Goal: Task Accomplishment & Management: Complete application form

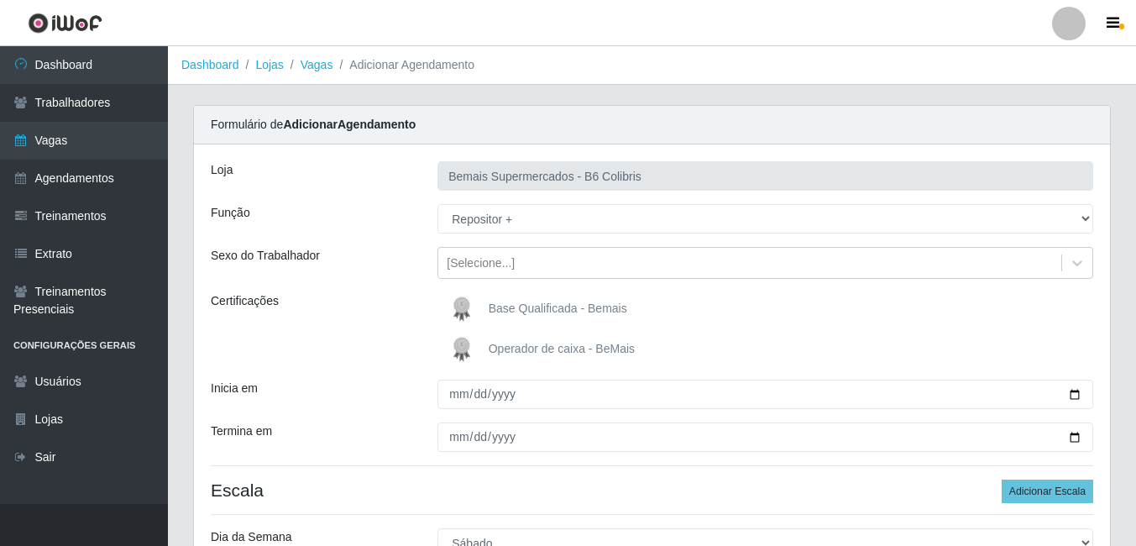
select select "82"
select select "6"
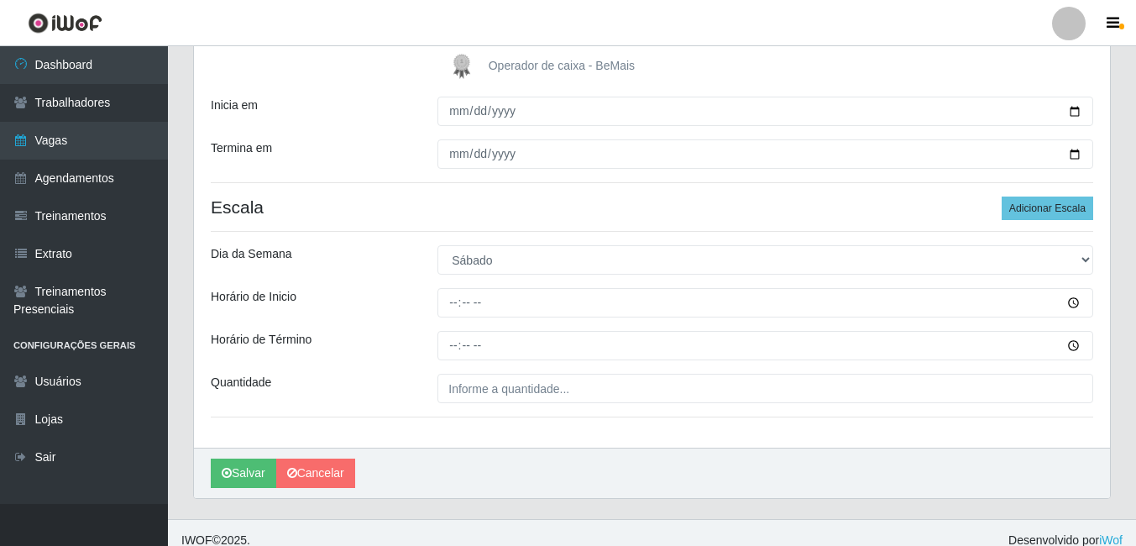
scroll to position [298, 0]
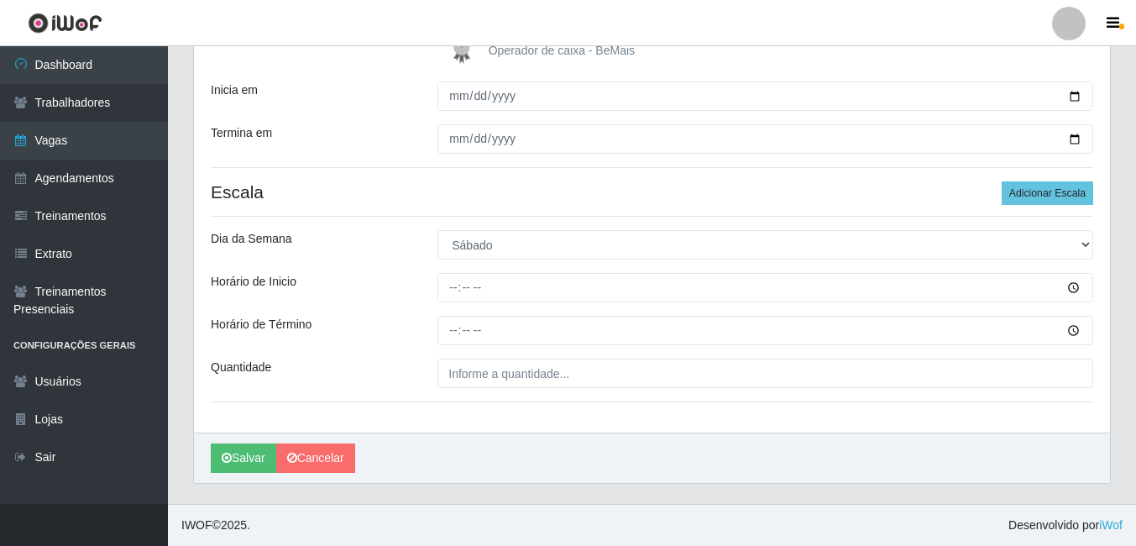
type input "15:00"
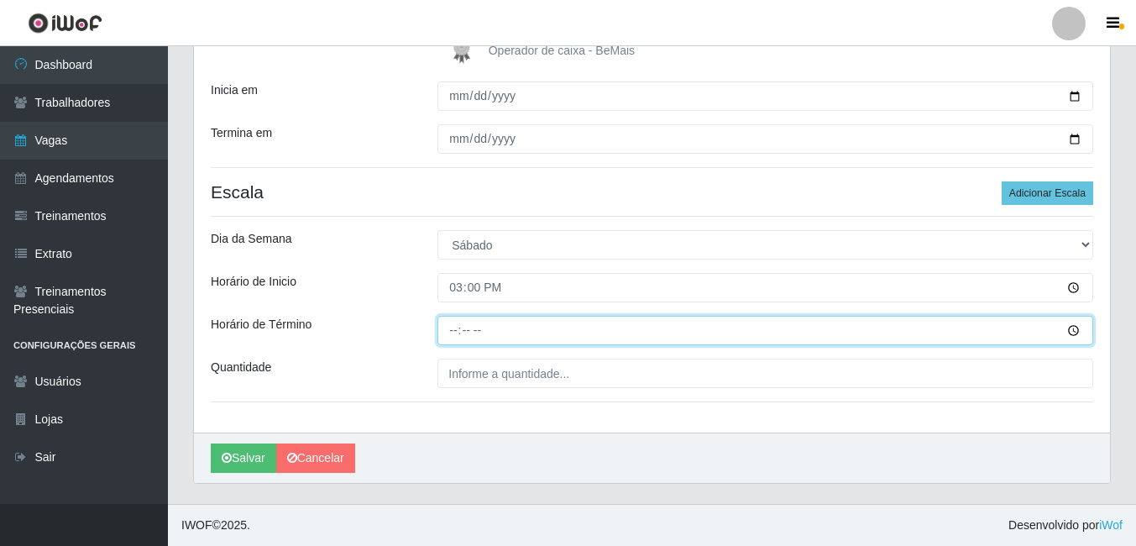
click at [464, 329] on input "Horário de Término" at bounding box center [766, 330] width 656 height 29
click at [458, 330] on input "Horário de Término" at bounding box center [766, 330] width 656 height 29
type input "21:00"
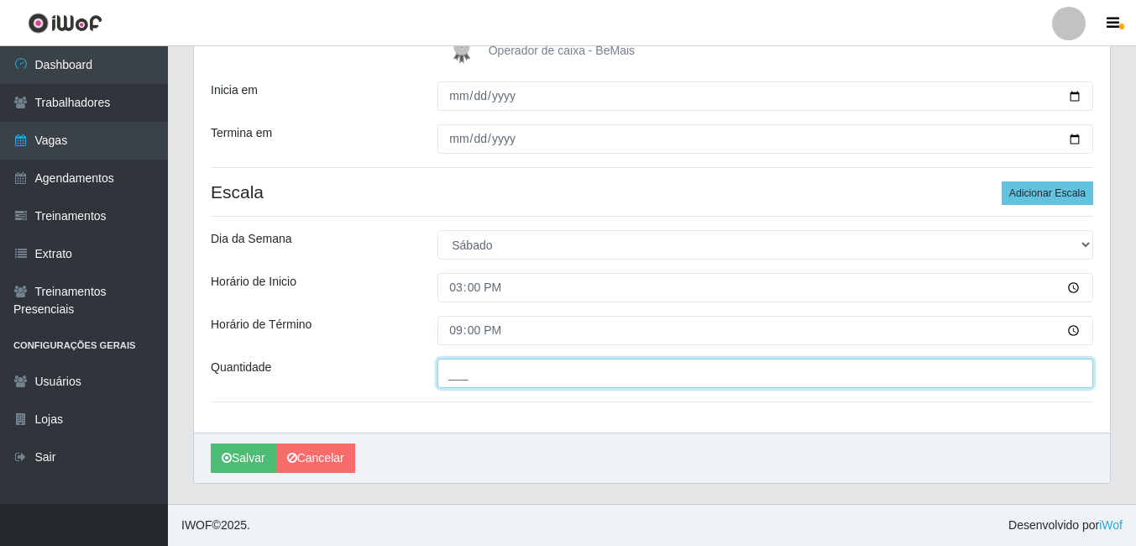
drag, startPoint x: 481, startPoint y: 375, endPoint x: 469, endPoint y: 360, distance: 18.5
click at [481, 375] on input "___" at bounding box center [766, 373] width 656 height 29
type input "1__"
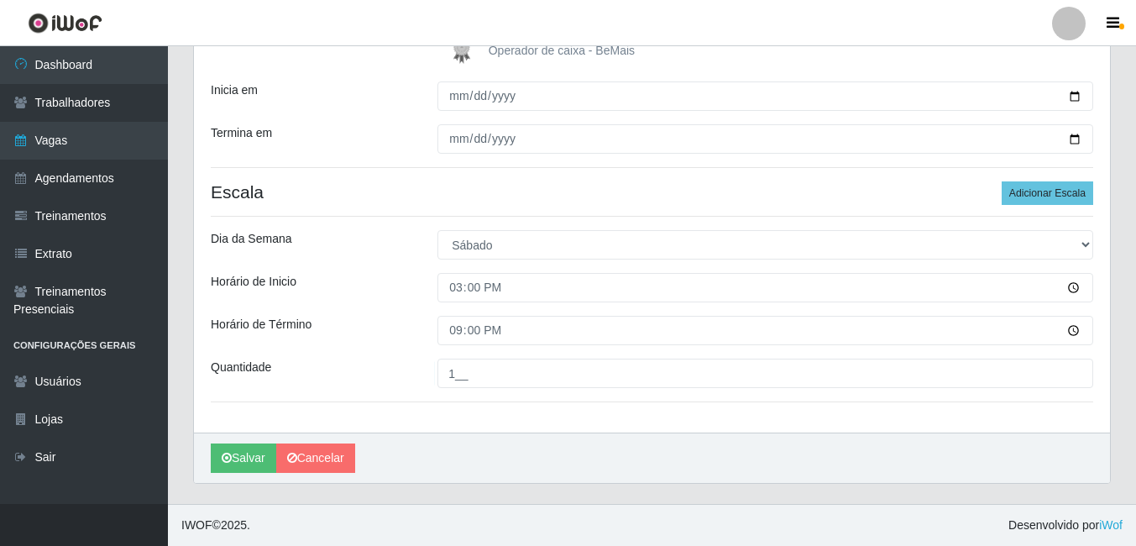
click at [429, 423] on div "Loja Bemais Supermercados - B6 Colibris Função [Selecione...] ASG ASG + ASG ++ …" at bounding box center [652, 139] width 916 height 586
click at [253, 461] on button "Salvar" at bounding box center [244, 457] width 66 height 29
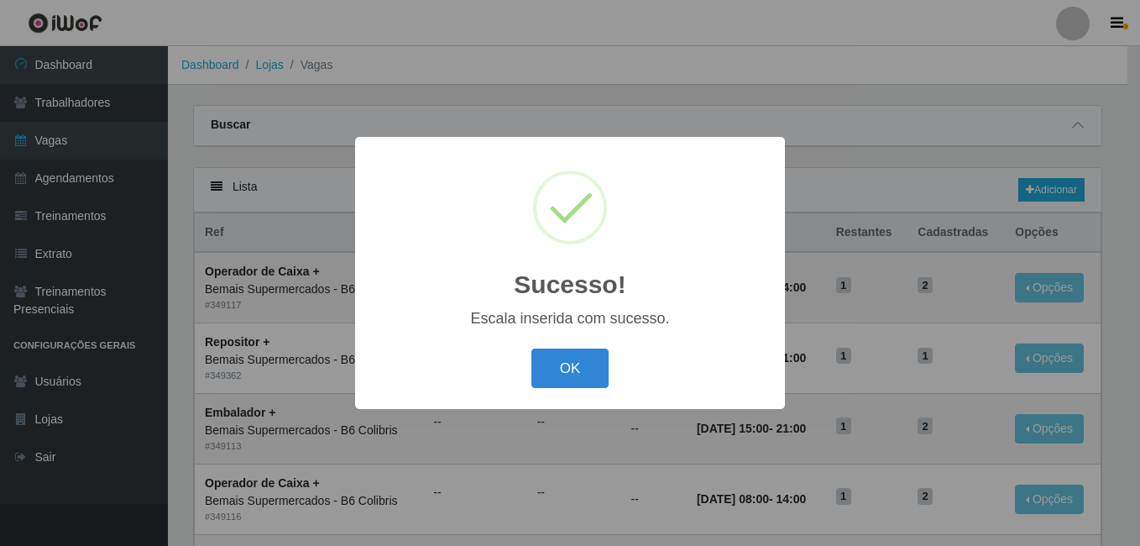
click at [621, 377] on div "OK Cancel" at bounding box center [570, 368] width 396 height 48
click at [594, 375] on button "OK" at bounding box center [571, 368] width 78 height 39
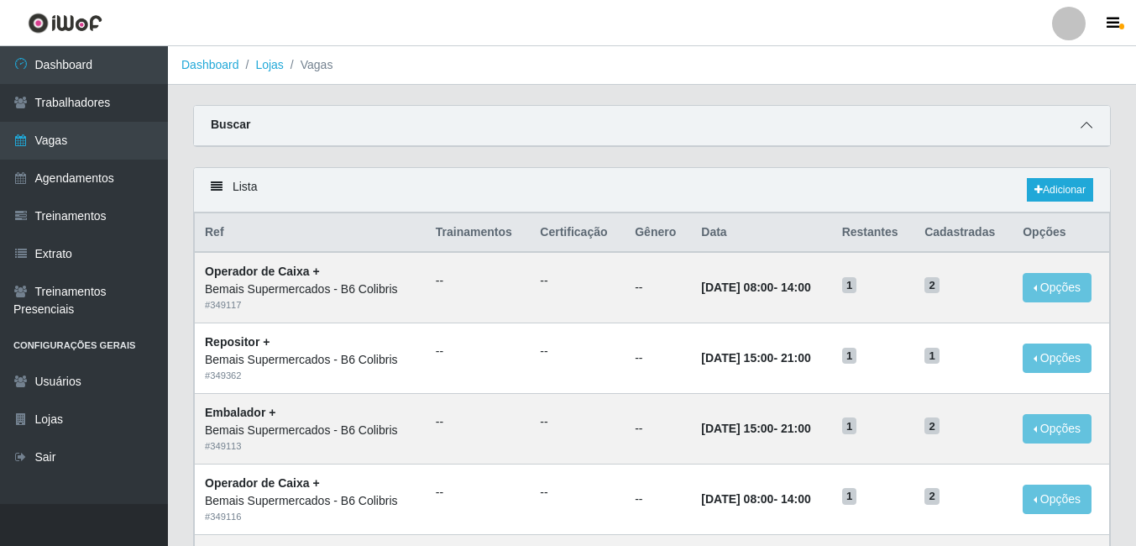
click at [1092, 123] on span at bounding box center [1087, 125] width 20 height 19
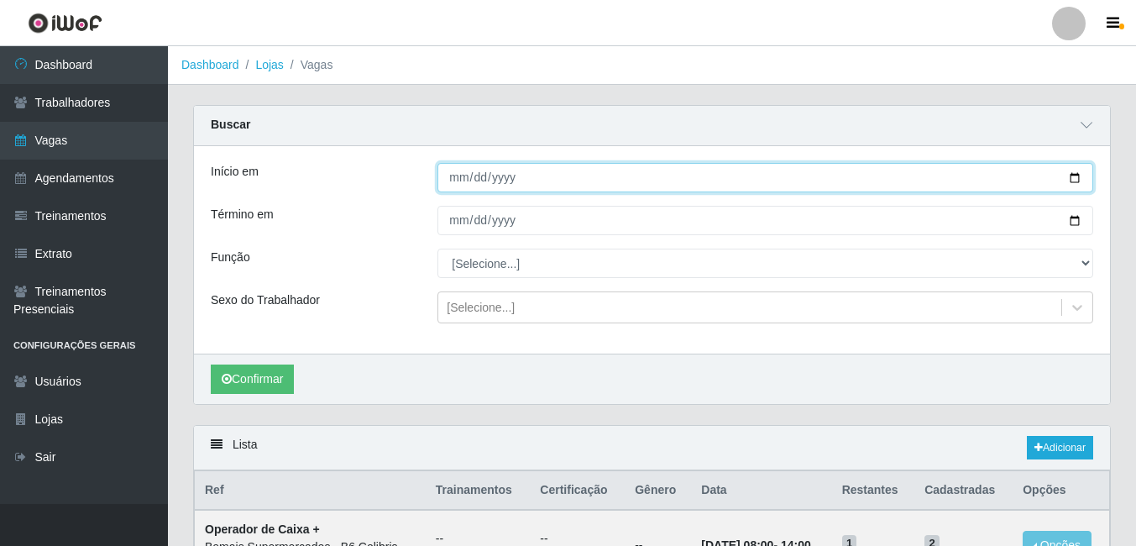
click at [465, 177] on input "Início em" at bounding box center [766, 177] width 656 height 29
type input "[DATE]"
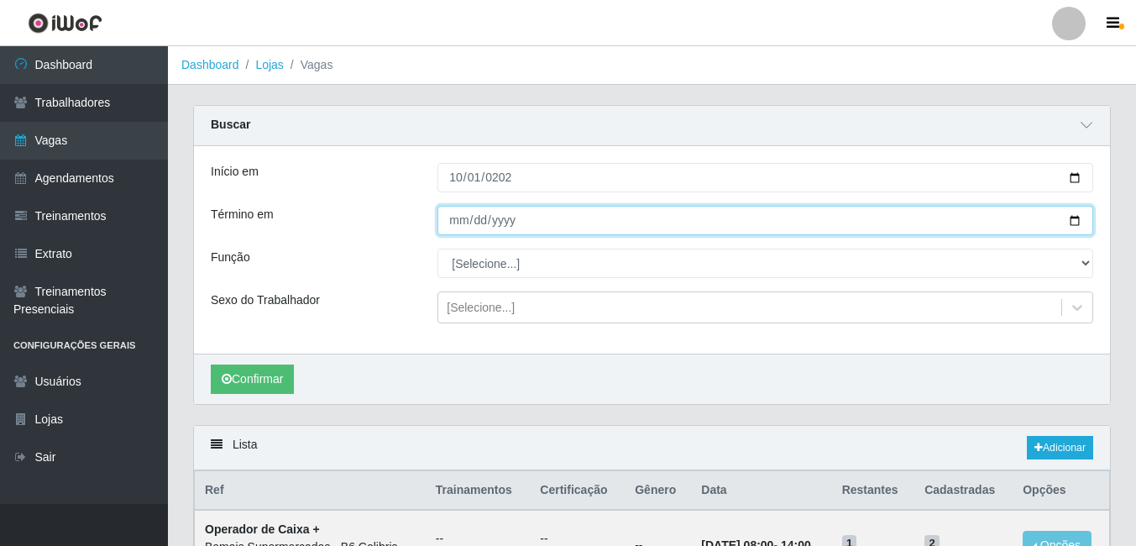
click at [453, 221] on input "Término em" at bounding box center [766, 220] width 656 height 29
click at [469, 223] on input "Término em" at bounding box center [766, 220] width 656 height 29
type input "[DATE]"
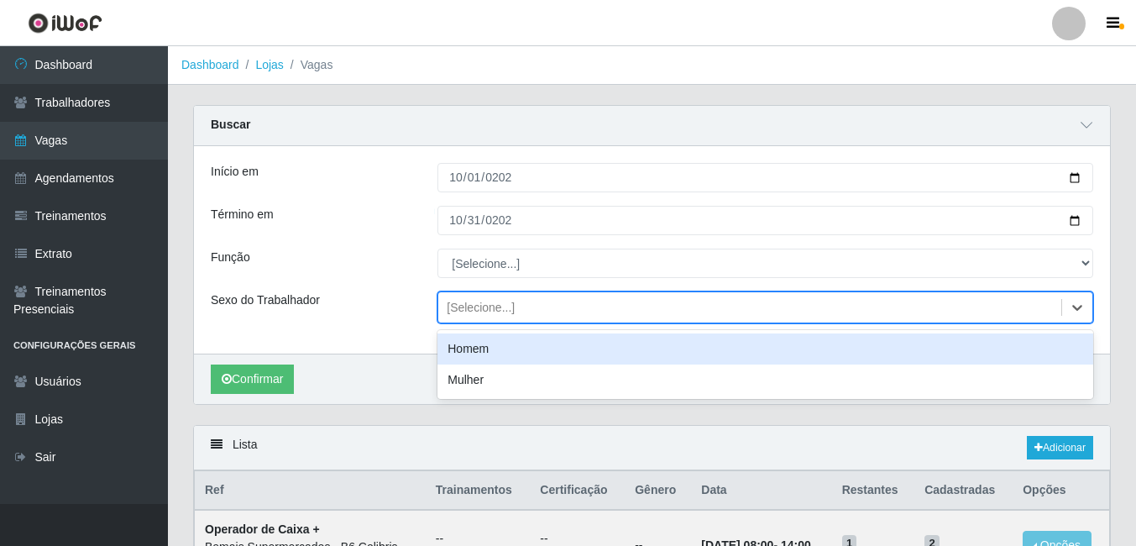
click at [495, 305] on div "[Selecione...]" at bounding box center [481, 308] width 68 height 18
click at [373, 318] on div "Sexo do Trabalhador" at bounding box center [311, 307] width 227 height 32
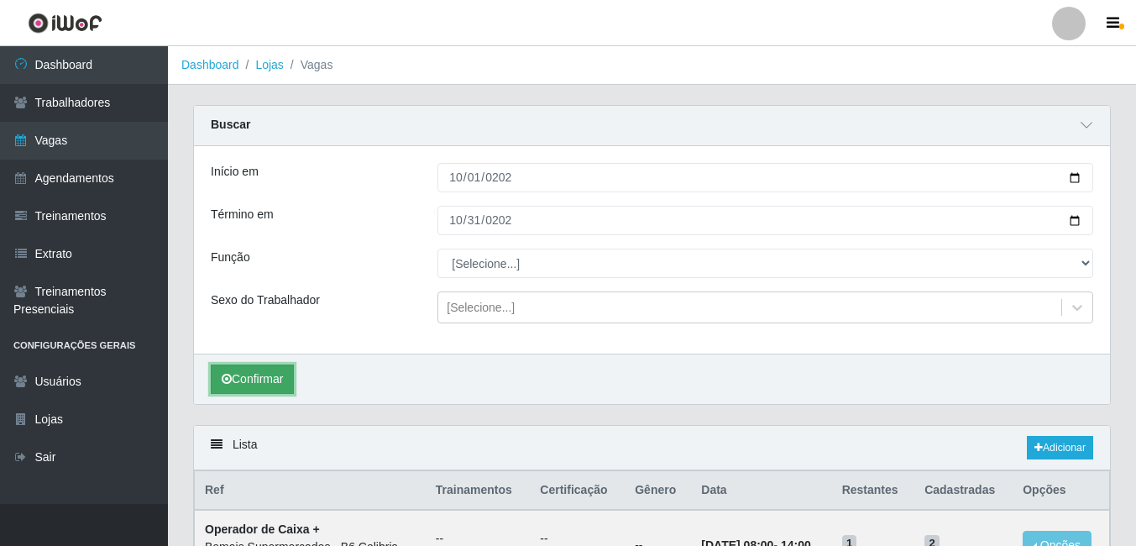
click at [240, 383] on button "Confirmar" at bounding box center [252, 378] width 83 height 29
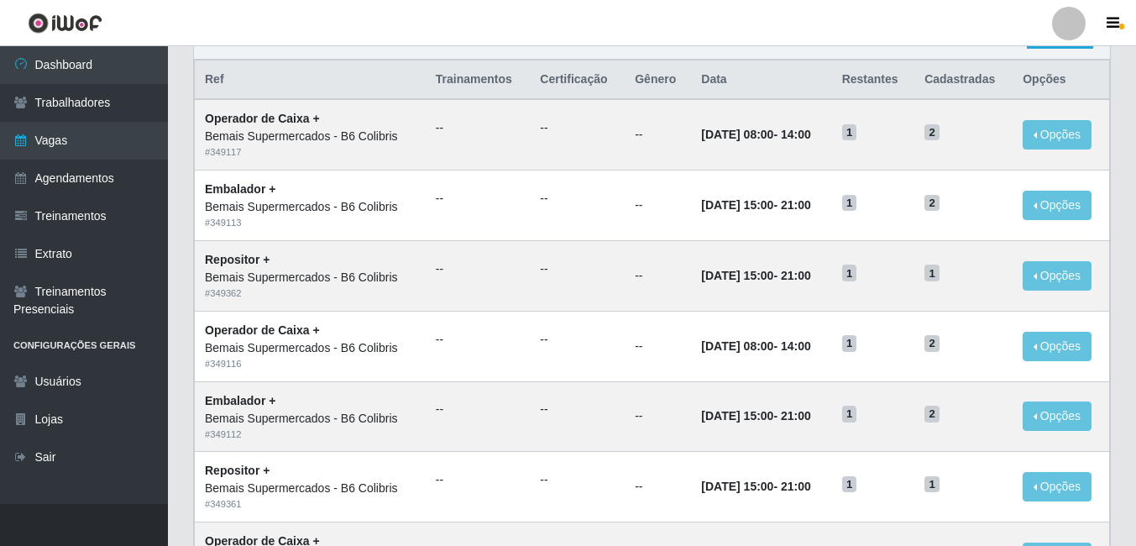
scroll to position [420, 0]
